Goal: Information Seeking & Learning: Understand process/instructions

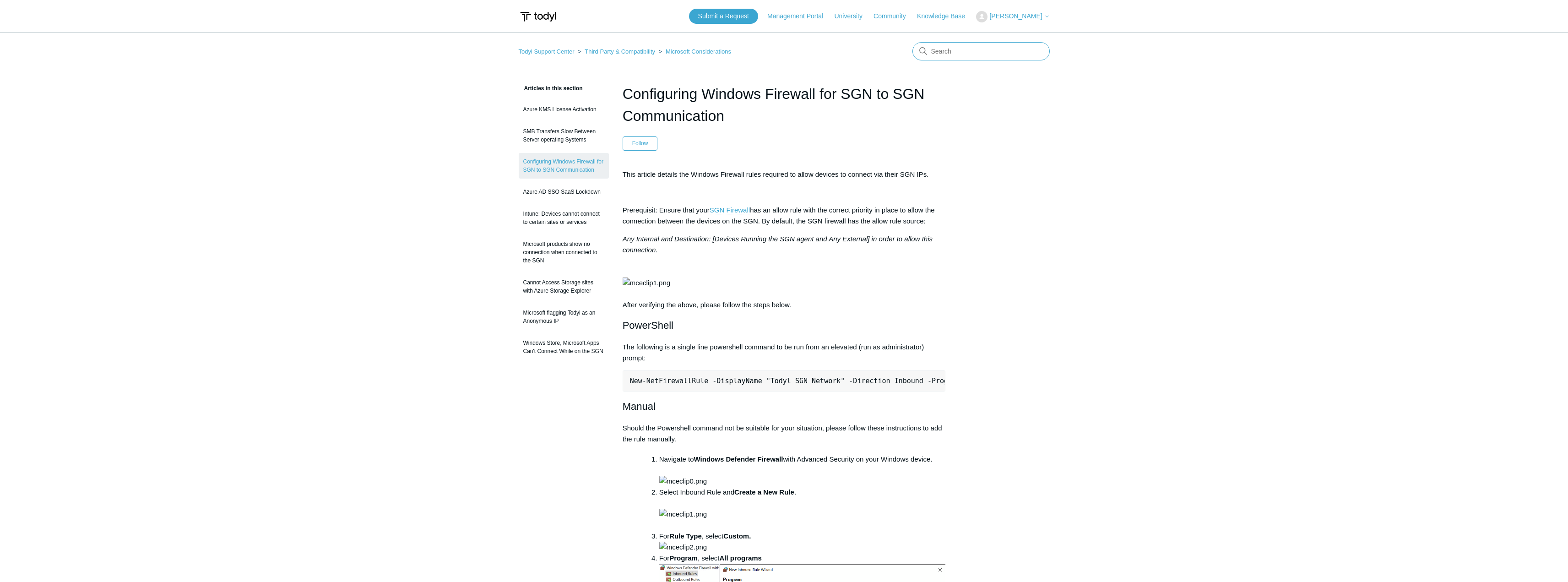
click at [960, 55] on input "Search" at bounding box center [980, 52] width 137 height 18
type input "disable ipv6"
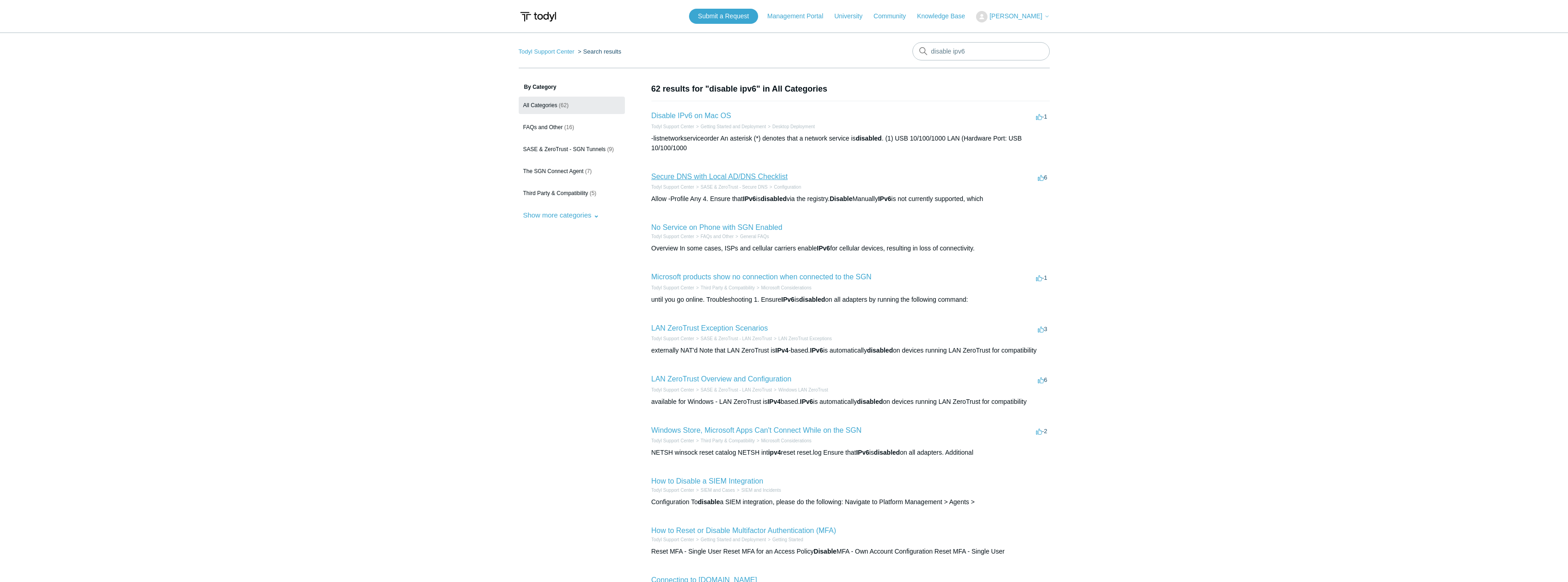
click at [766, 176] on link "Secure DNS with Local AD/DNS Checklist" at bounding box center [720, 176] width 137 height 8
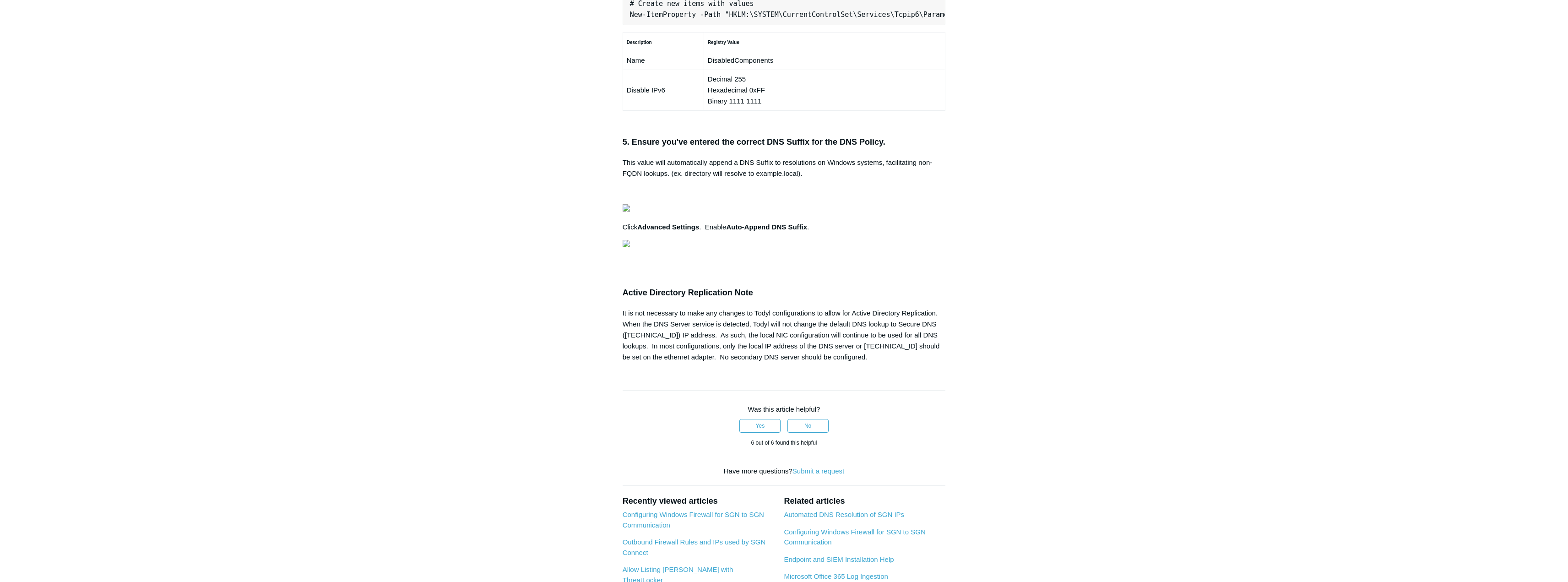
scroll to position [641, 0]
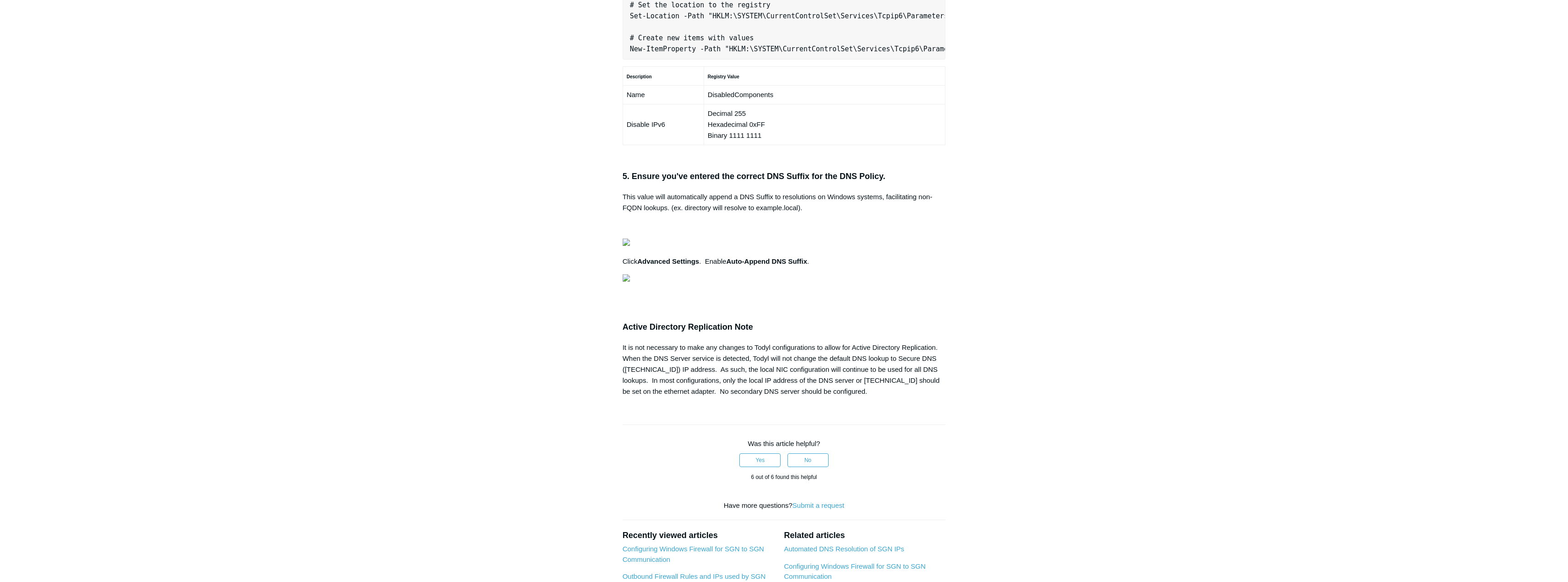
copy pre "New-NetFirewallRule -DisplayName "Todyl SGN Network" -Direction Inbound -Progra…"
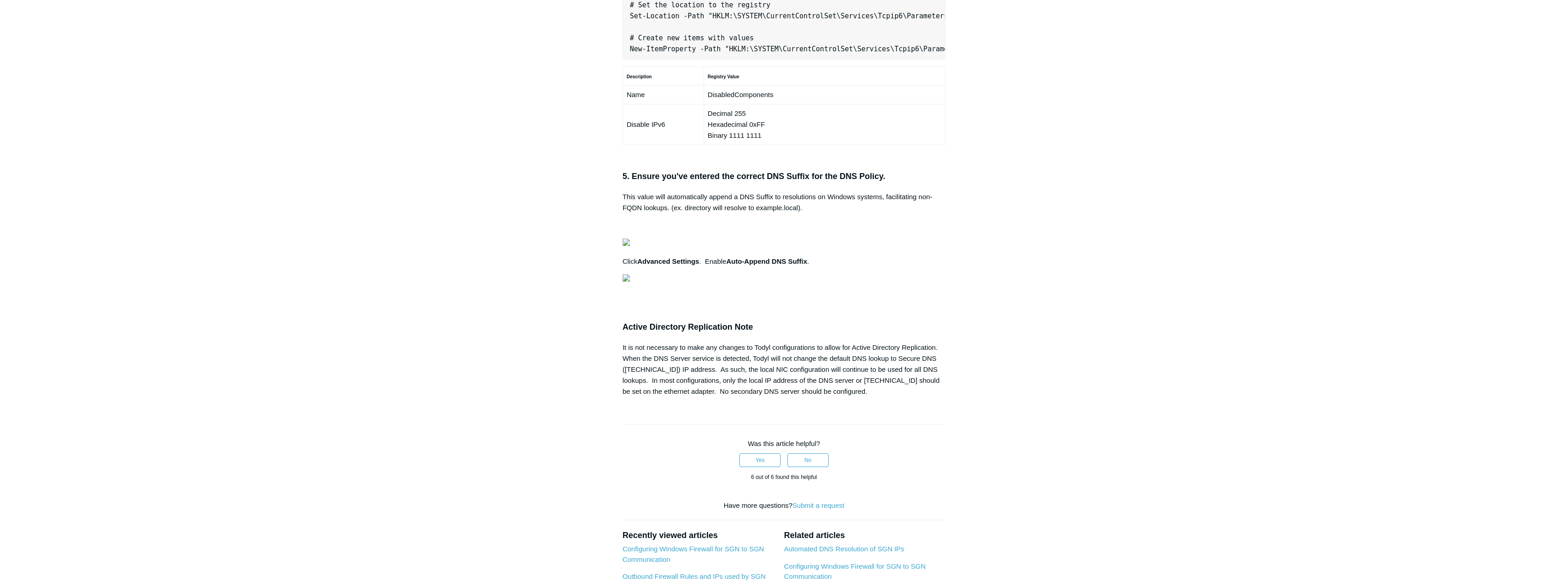
drag, startPoint x: 61, startPoint y: 300, endPoint x: 288, endPoint y: 311, distance: 227.3
click at [61, 299] on main "Todyl Support Center SASE & ZeroTrust - Secure DNS Configuration Articles in th…" at bounding box center [784, 65] width 1568 height 1348
drag, startPoint x: 628, startPoint y: 420, endPoint x: 716, endPoint y: 445, distance: 91.5
click at [716, 59] on pre "# Set the location to the registry Set-Location -Path "HKLM:\SYSTEM\CurrentCont…" at bounding box center [784, 27] width 323 height 65
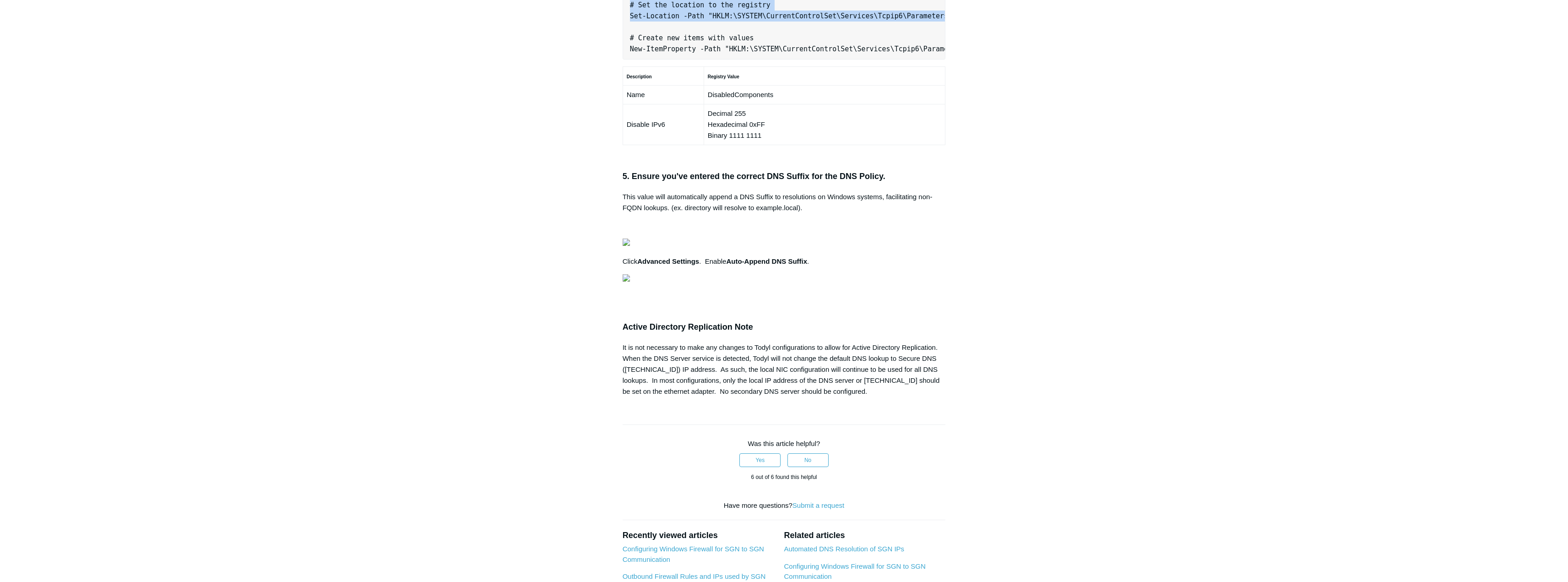
click at [661, 59] on pre "# Set the location to the registry Set-Location -Path "HKLM:\SYSTEM\CurrentCont…" at bounding box center [784, 27] width 323 height 65
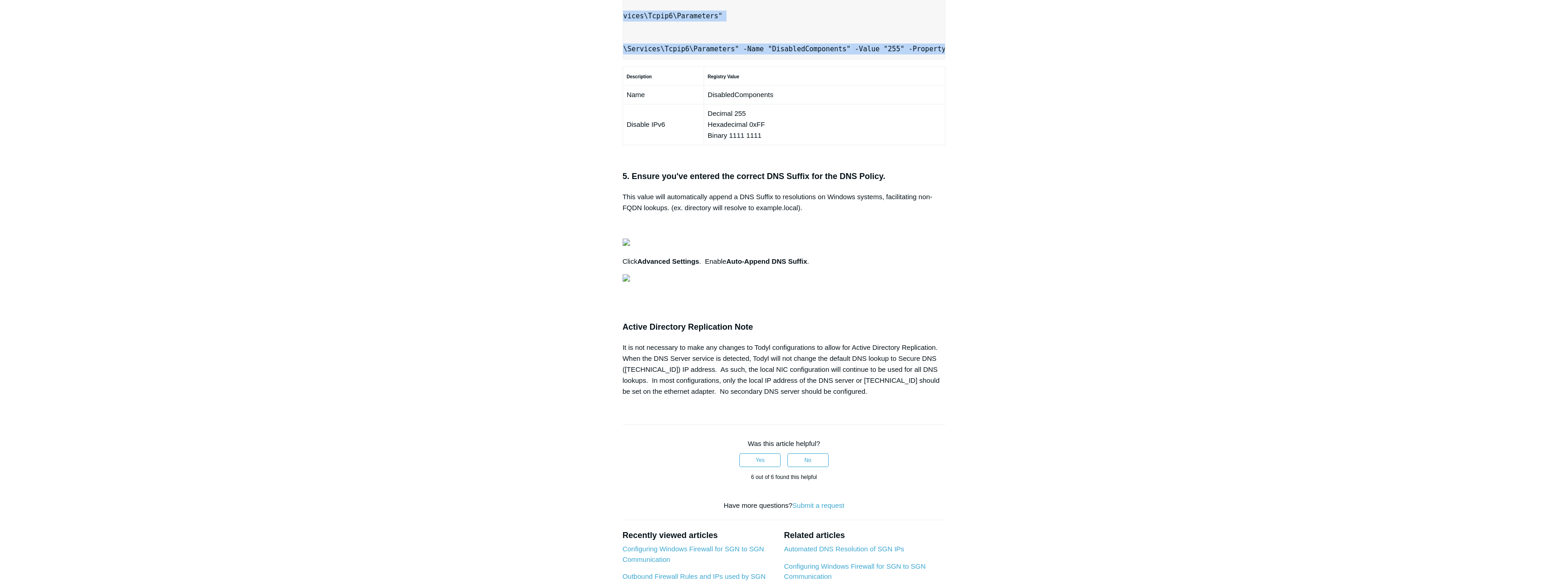
scroll to position [0, 254]
drag, startPoint x: 628, startPoint y: 415, endPoint x: 960, endPoint y: 464, distance: 335.6
click at [960, 464] on div "Articles in this section Secure DNS - Single-Label Domains Using 3rd Party DNS …" at bounding box center [784, 91] width 531 height 1298
copy pre "# Set the location to the registry Set-Location -Path "HKLM:\SYSTEM\CurrentCont…"
